Goal: Information Seeking & Learning: Find contact information

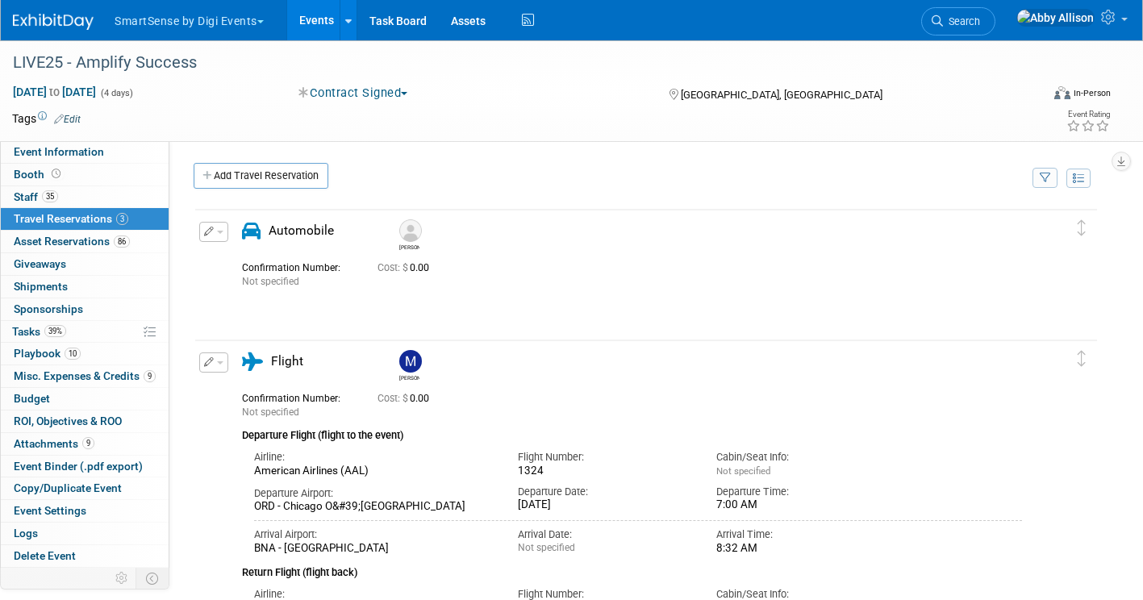
click at [315, 23] on link "Events" at bounding box center [316, 20] width 59 height 40
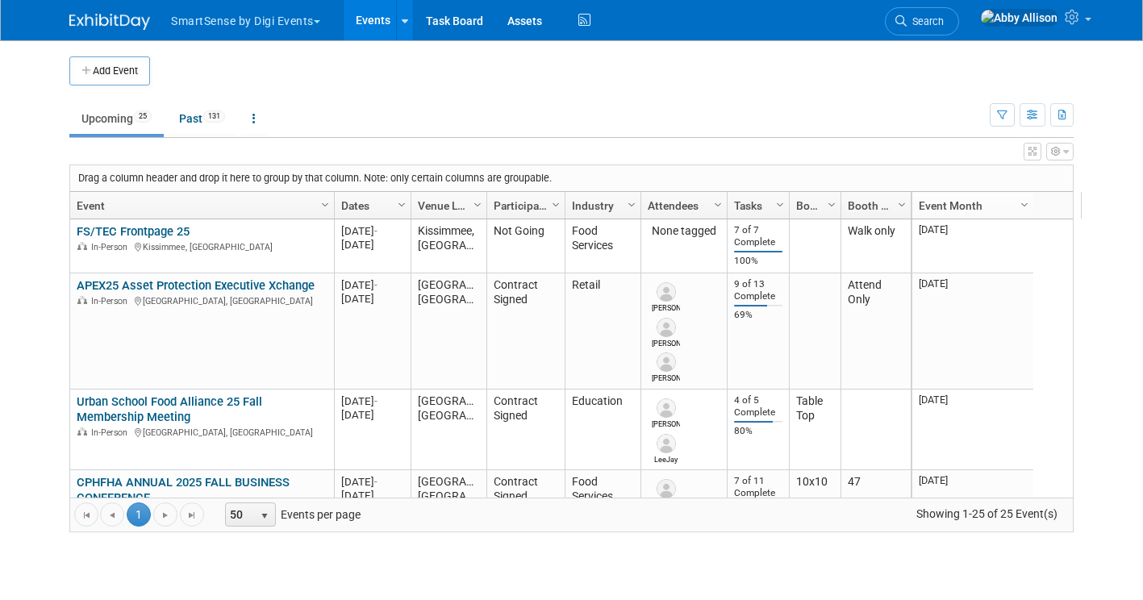
click at [873, 240] on td "Walk only" at bounding box center [875, 246] width 70 height 54
click at [1007, 111] on icon "button" at bounding box center [1002, 115] width 10 height 10
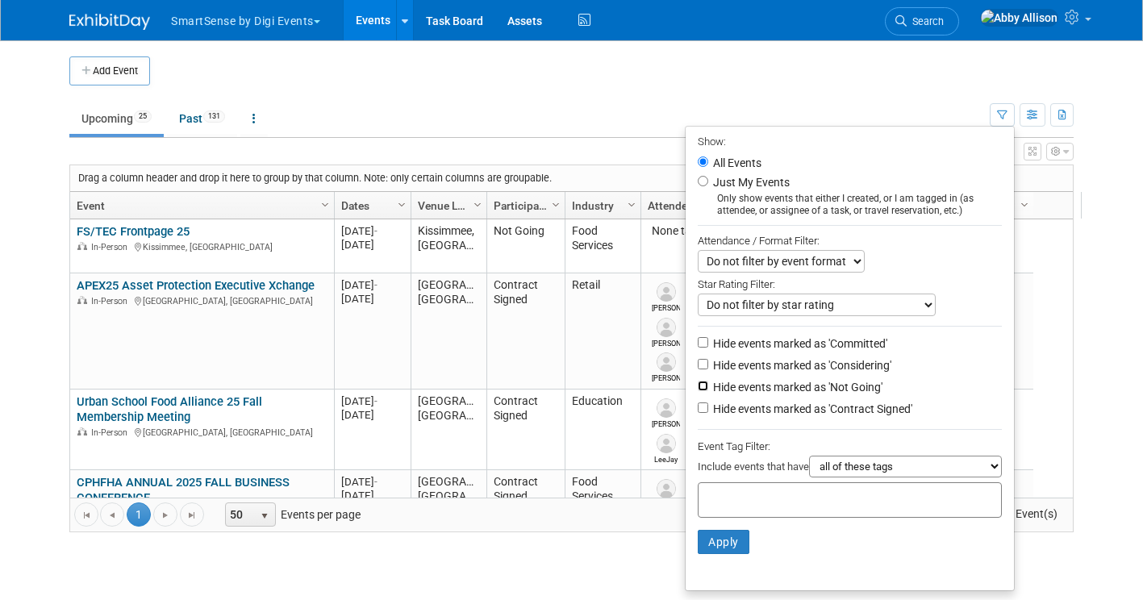
click at [701, 385] on input "Hide events marked as 'Not Going'" at bounding box center [703, 386] width 10 height 10
checkbox input "true"
click at [717, 546] on button "Apply" at bounding box center [724, 542] width 52 height 24
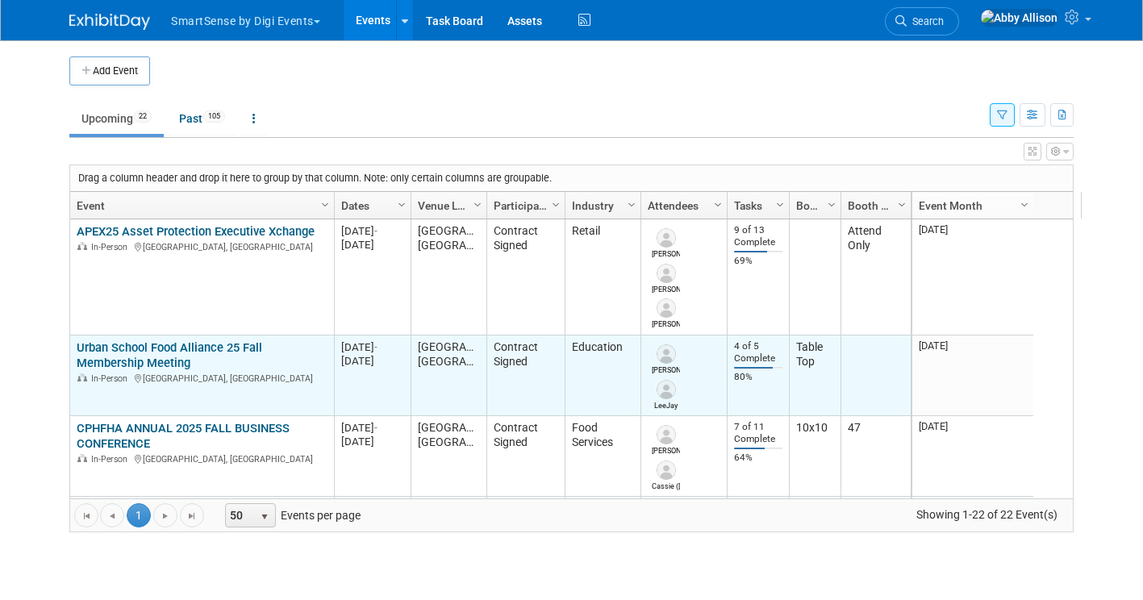
click at [131, 356] on link "Urban School Food Alliance 25 Fall Membership Meeting" at bounding box center [169, 355] width 185 height 30
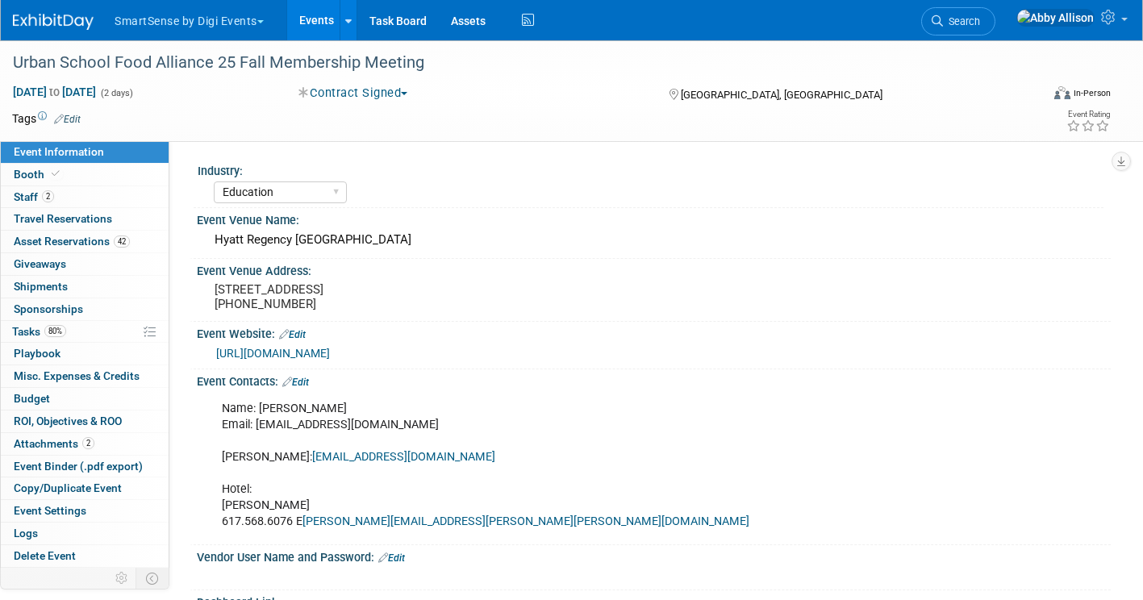
select select "Education"
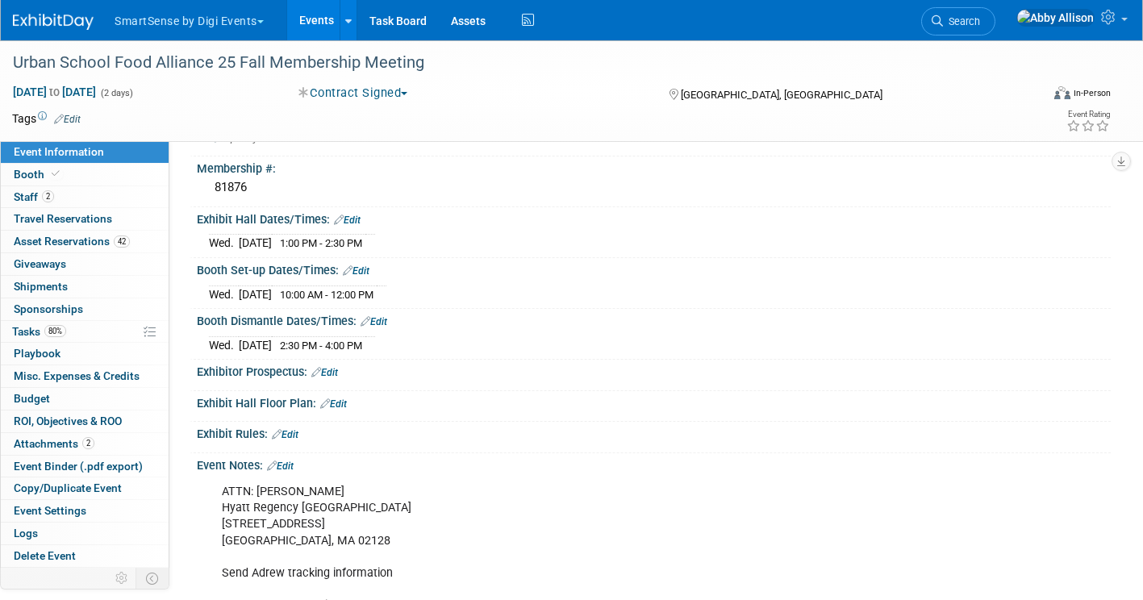
scroll to position [700, 0]
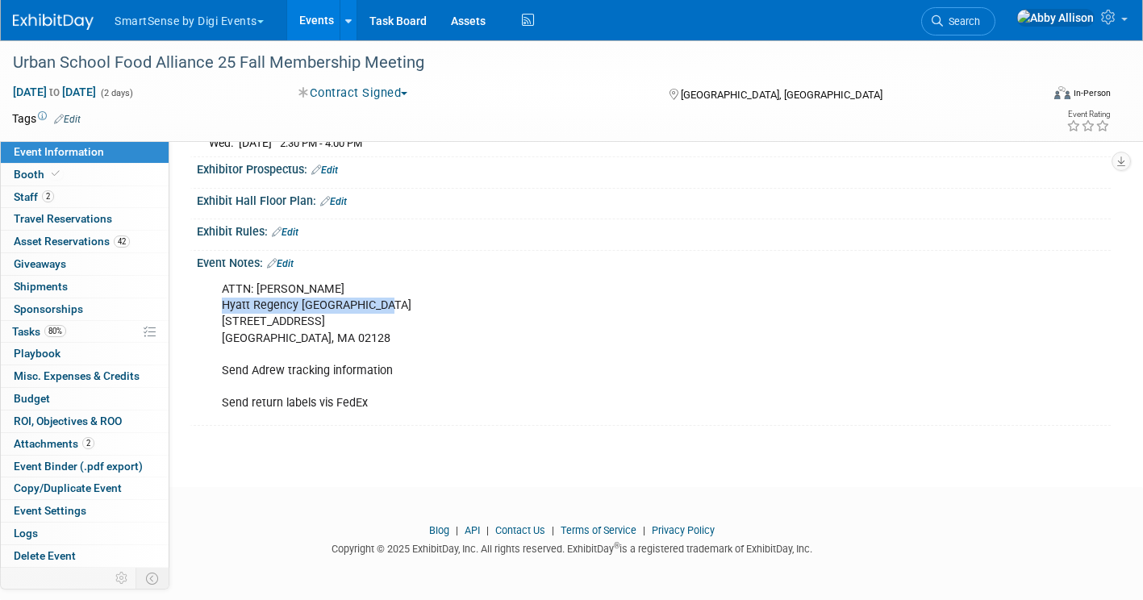
drag, startPoint x: 381, startPoint y: 301, endPoint x: 218, endPoint y: 308, distance: 163.1
click at [218, 308] on div "ATTN: Andrew Connors Hyatt Regency Boston Harbor 101 Harborside Drive Boston, M…" at bounding box center [571, 346] width 723 height 146
copy div "Hyatt Regency Boston Harbor"
drag, startPoint x: 350, startPoint y: 286, endPoint x: 214, endPoint y: 285, distance: 136.3
click at [214, 285] on div "ATTN: Andrew Connors Hyatt Regency Boston Harbor 101 Harborside Drive Boston, M…" at bounding box center [571, 346] width 723 height 146
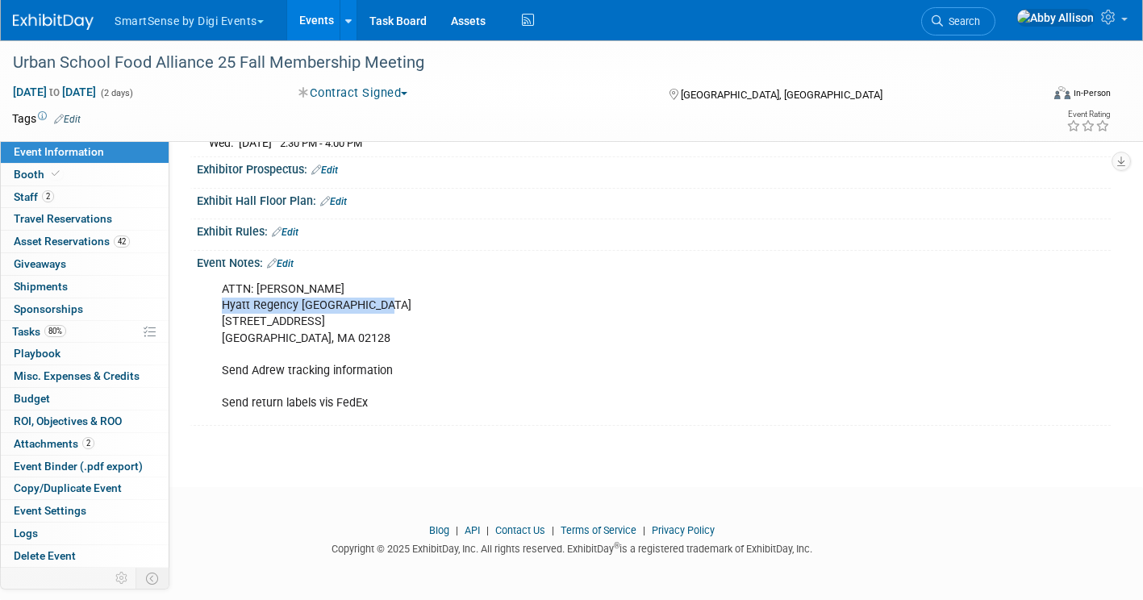
drag, startPoint x: 214, startPoint y: 285, endPoint x: 356, endPoint y: 283, distance: 142.8
click at [356, 283] on div "ATTN: Andrew Connors Hyatt Regency Boston Harbor 101 Harborside Drive Boston, M…" at bounding box center [571, 346] width 723 height 146
copy div "ATTN: Andrew Connors"
drag, startPoint x: 333, startPoint y: 323, endPoint x: 221, endPoint y: 319, distance: 112.2
click at [221, 319] on div "ATTN: Andrew Connors Hyatt Regency Boston Harbor 101 Harborside Drive Boston, M…" at bounding box center [571, 346] width 723 height 146
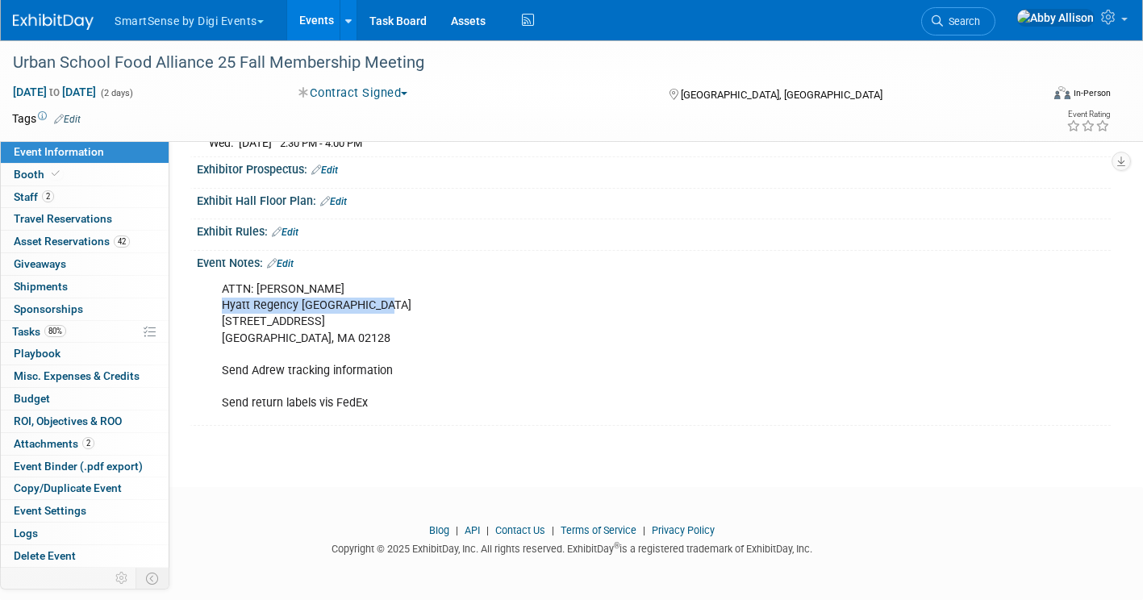
copy div "101 Harborside Drive"
drag, startPoint x: 316, startPoint y: 339, endPoint x: 284, endPoint y: 341, distance: 32.3
click at [284, 341] on div "ATTN: Andrew Connors Hyatt Regency Boston Harbor 101 Harborside Drive Boston, M…" at bounding box center [571, 346] width 723 height 146
copy div "02128"
